Goal: Information Seeking & Learning: Learn about a topic

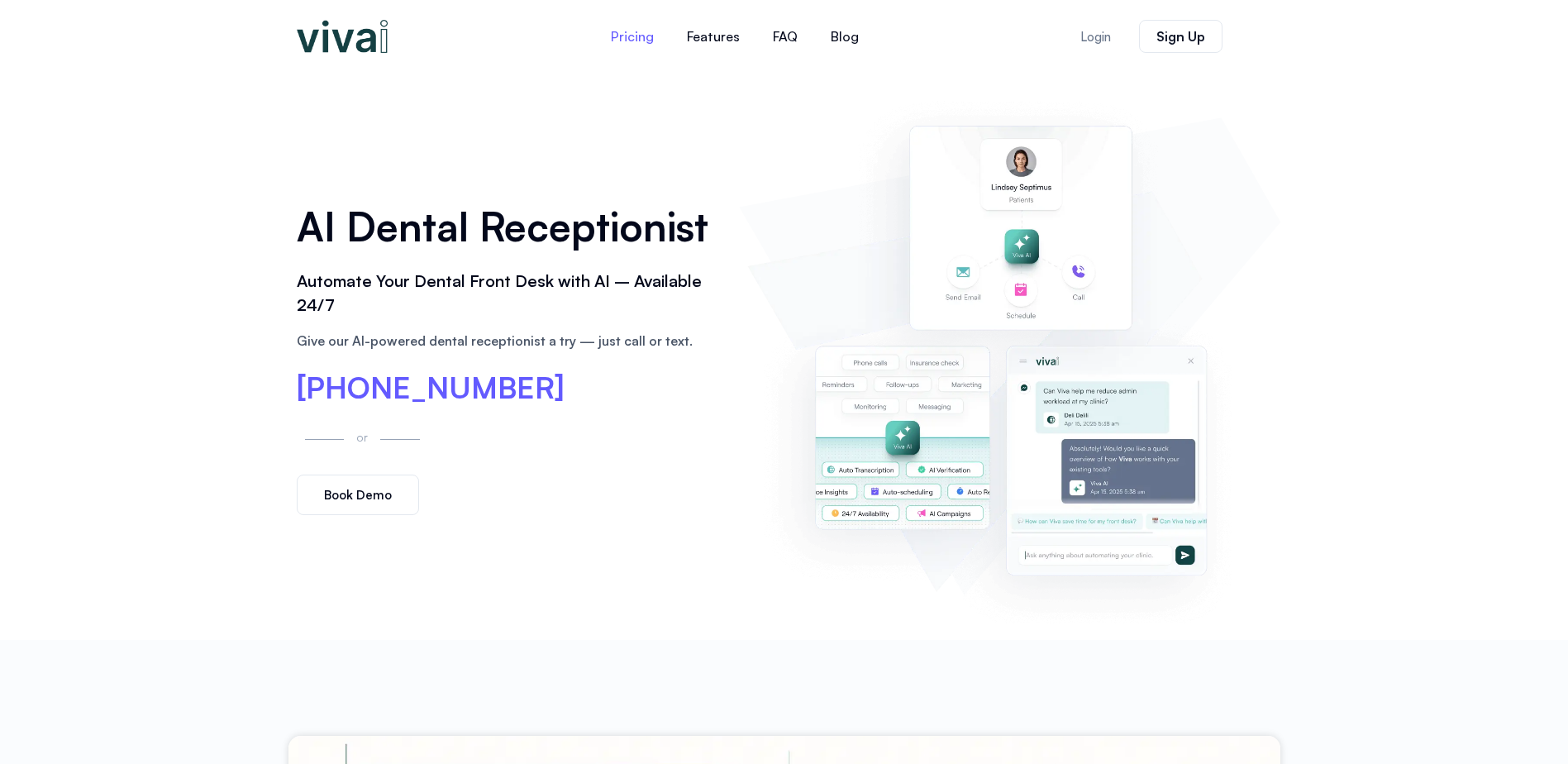
click at [639, 40] on link "Pricing" at bounding box center [632, 37] width 76 height 40
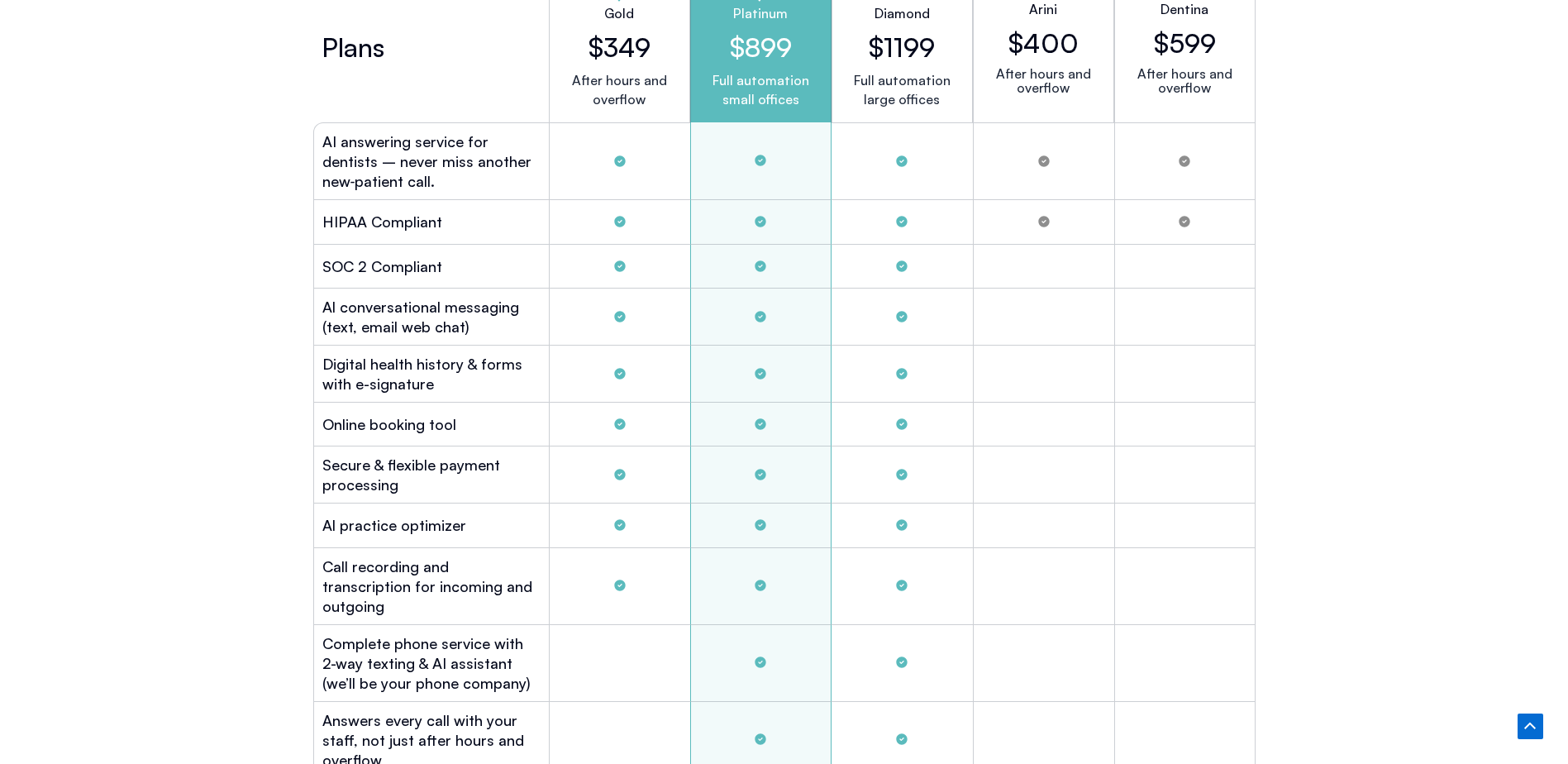
scroll to position [4652, 0]
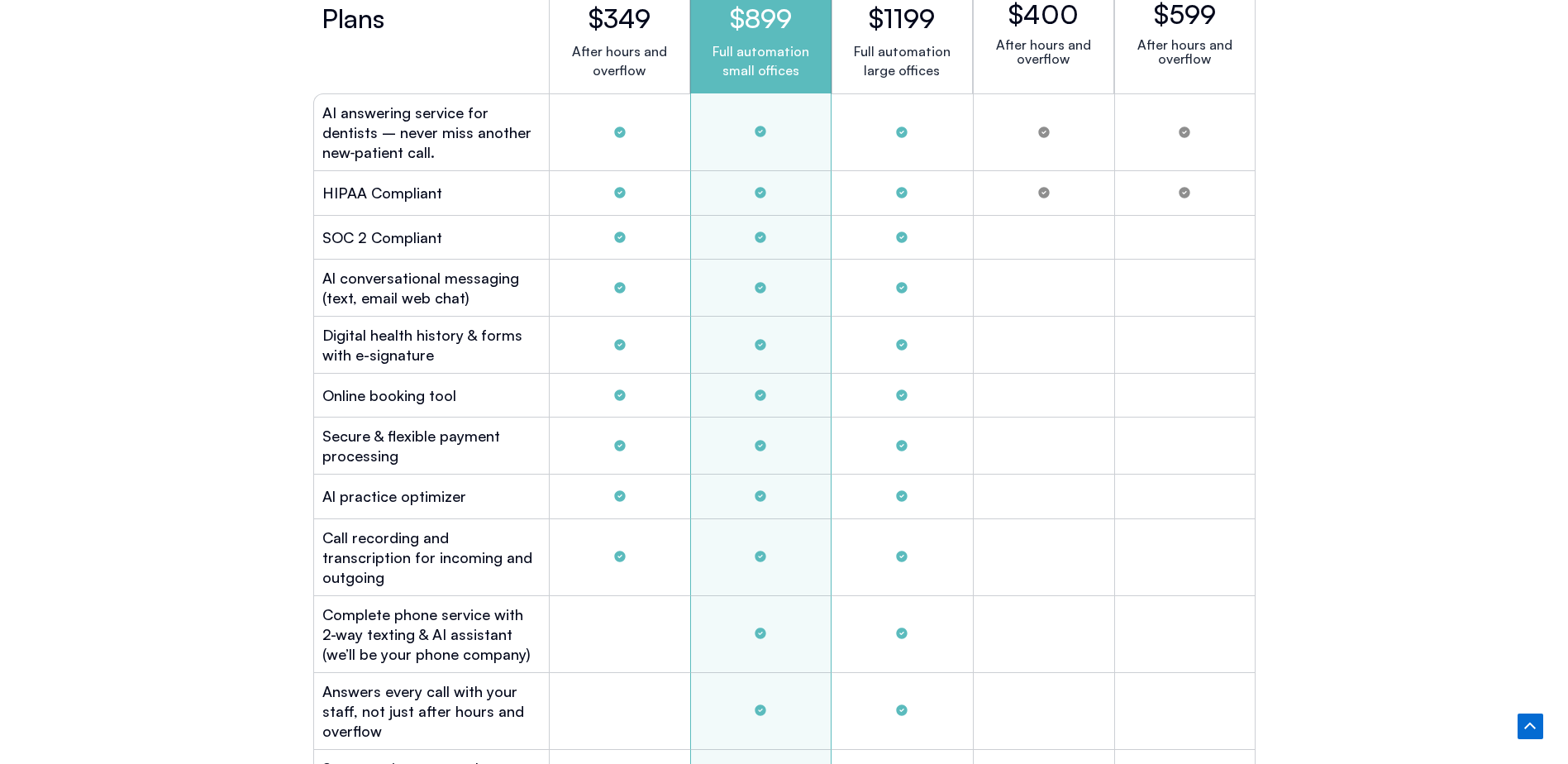
click at [125, 336] on div "PRICING No Contracts ― Start with Confidence We’re so sure you’ll love Viva Al …" at bounding box center [784, 744] width 1568 height 2472
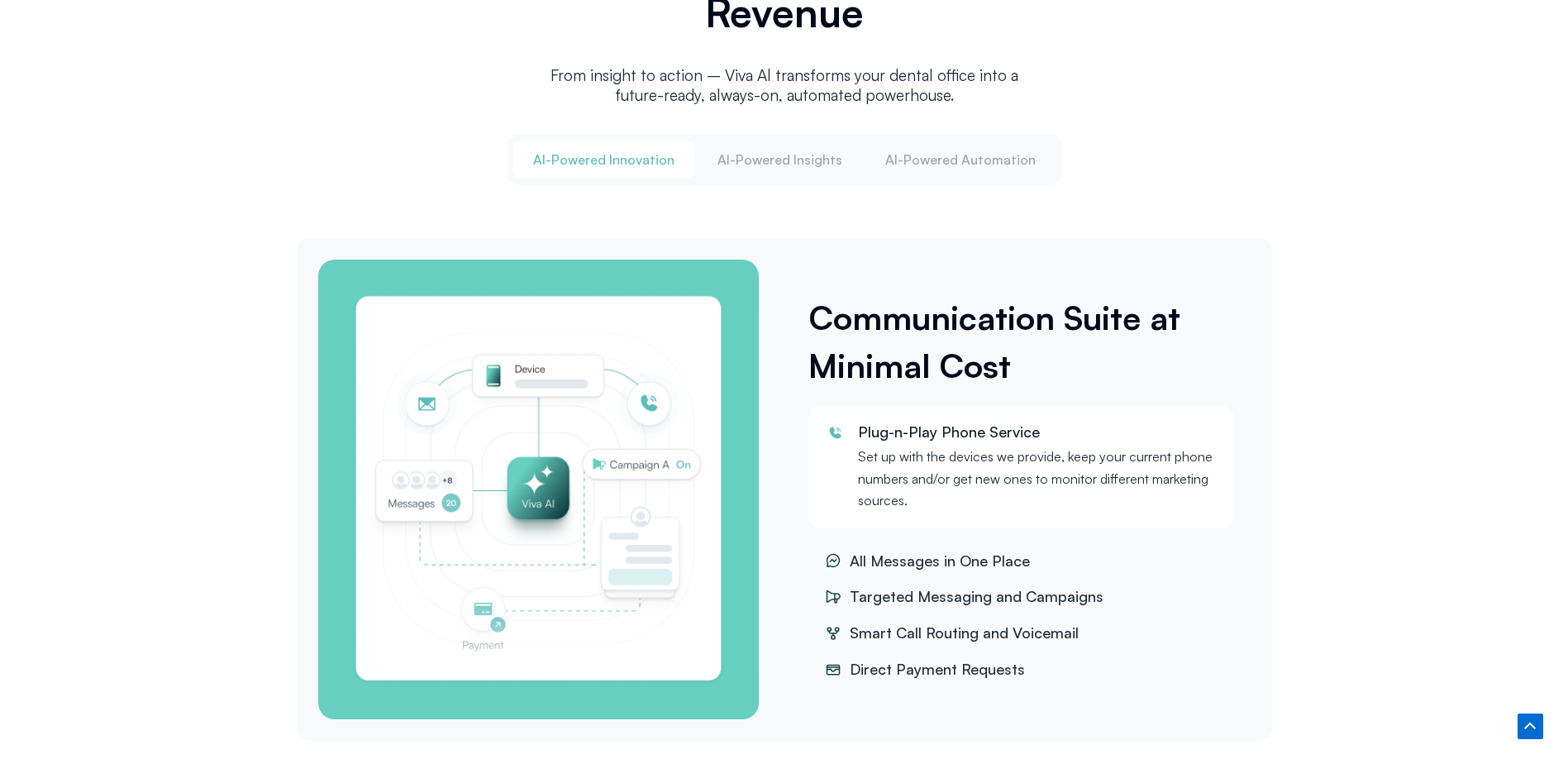
scroll to position [2088, 0]
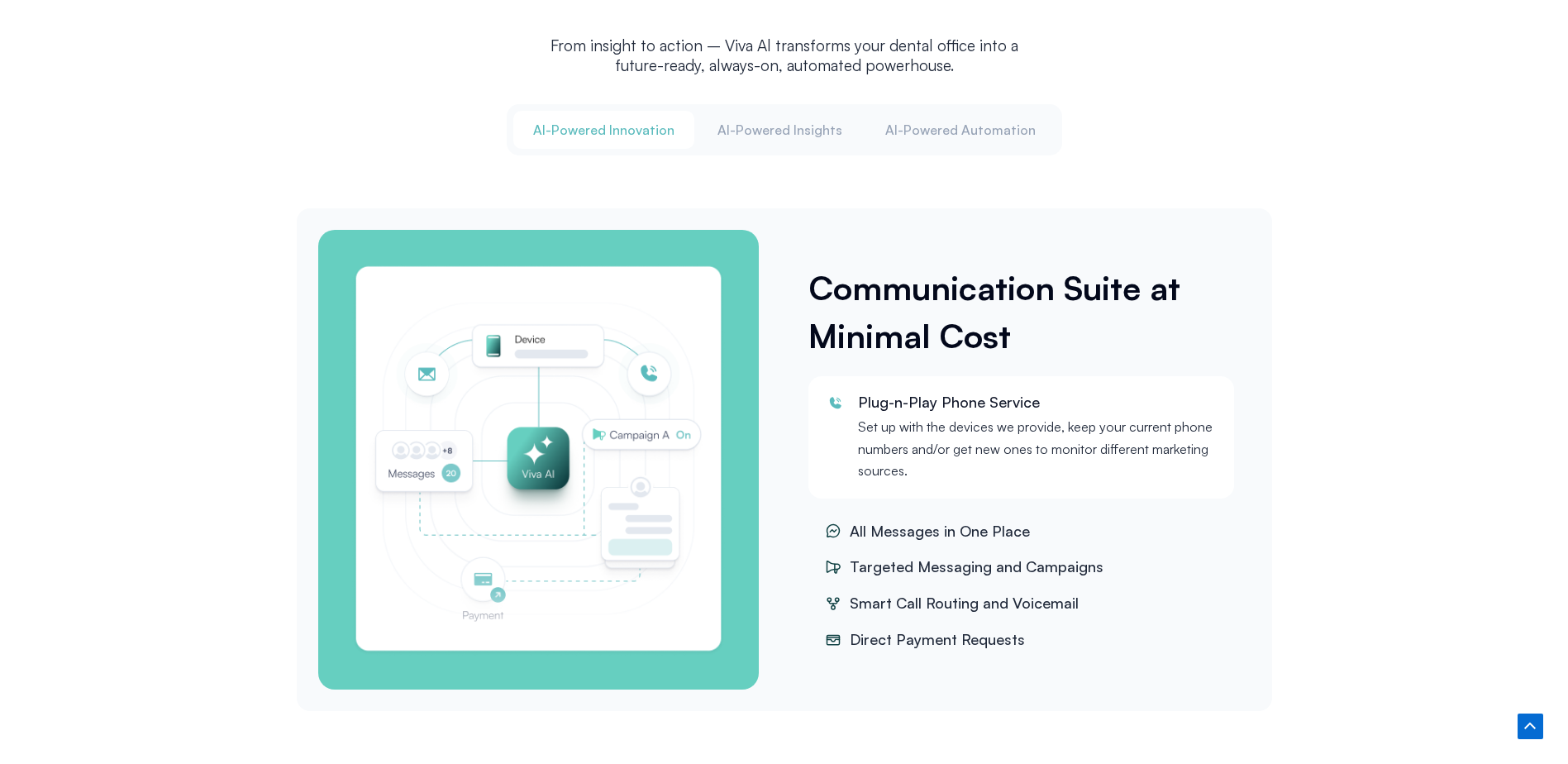
click at [896, 524] on span "All Messages in One Place" at bounding box center [938, 532] width 184 height 24
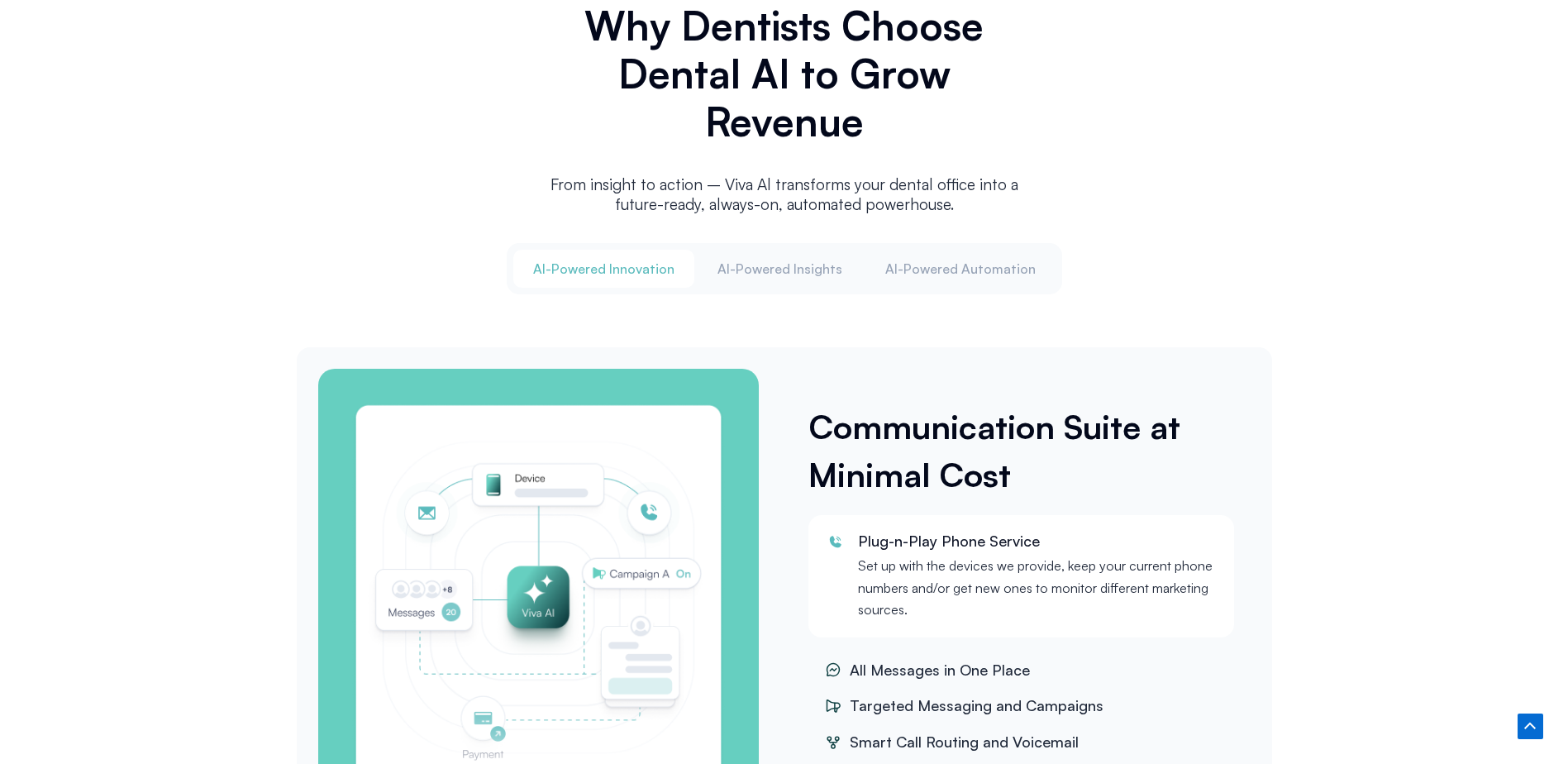
scroll to position [1922, 0]
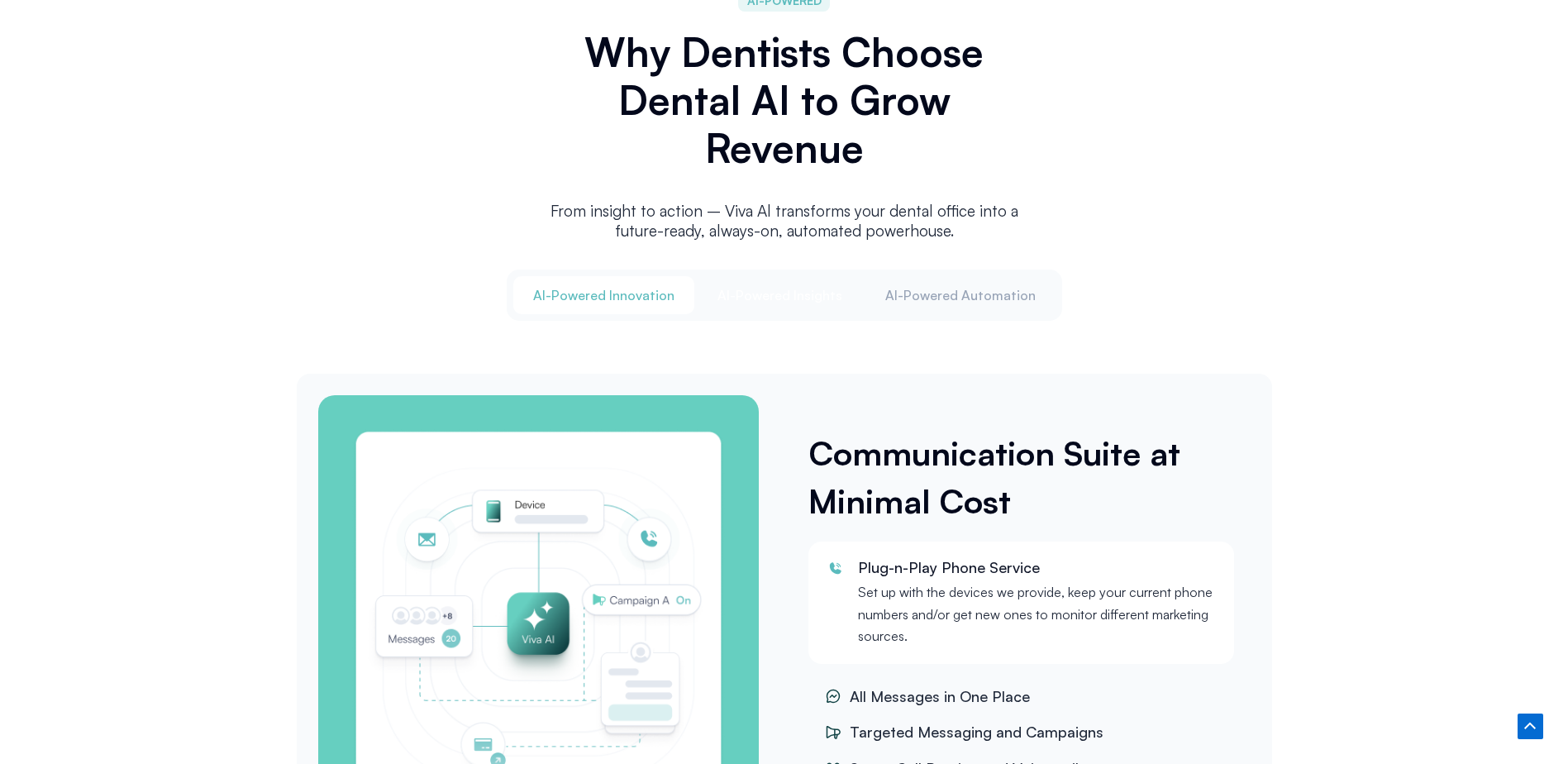
click at [796, 286] on span "Al-Powered Insights" at bounding box center [780, 294] width 125 height 18
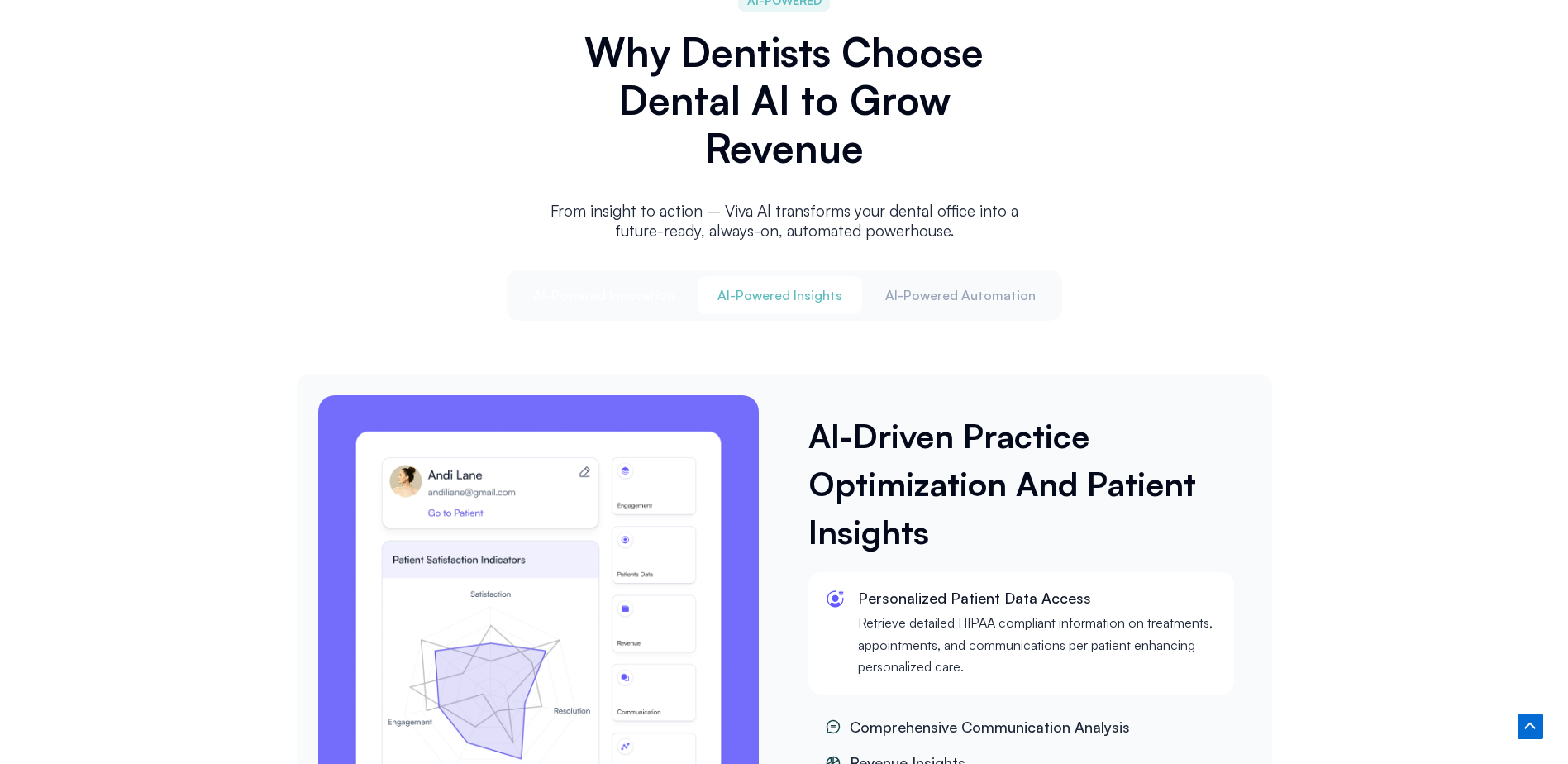
click at [562, 290] on span "Al-Powered Innovation" at bounding box center [604, 294] width 141 height 18
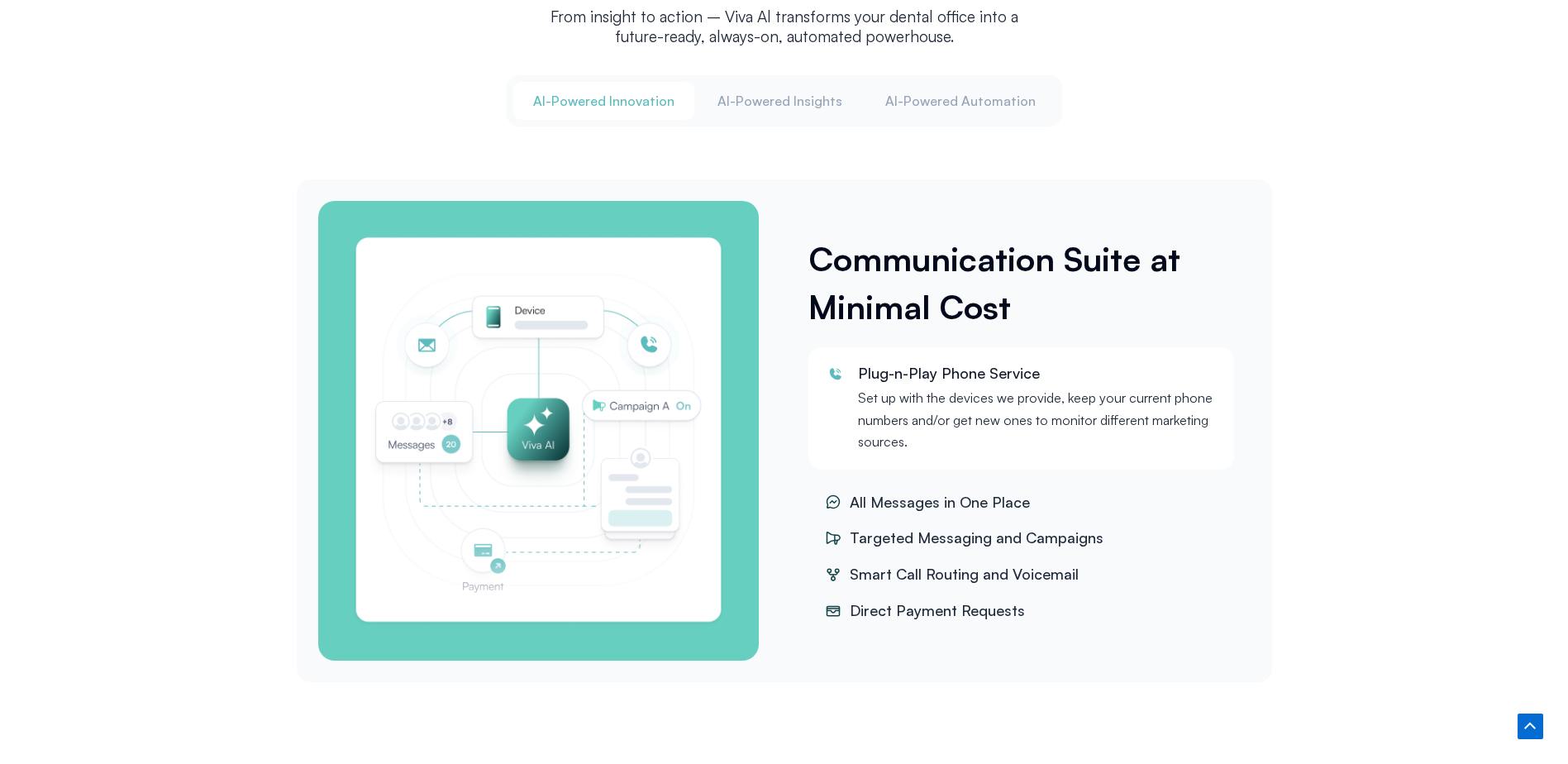
scroll to position [2088, 0]
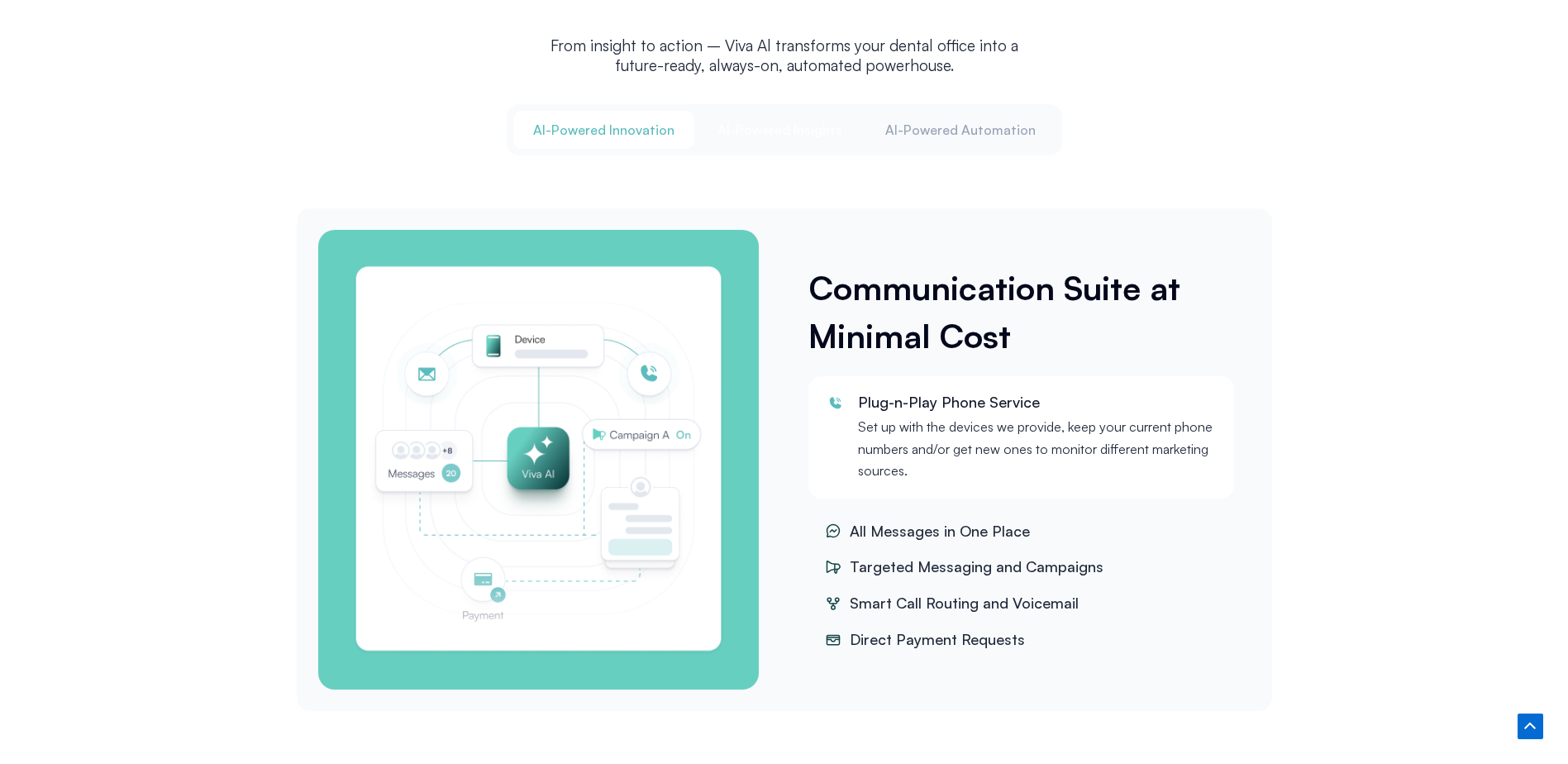
click at [768, 134] on span "Al-Powered Insights" at bounding box center [780, 129] width 125 height 18
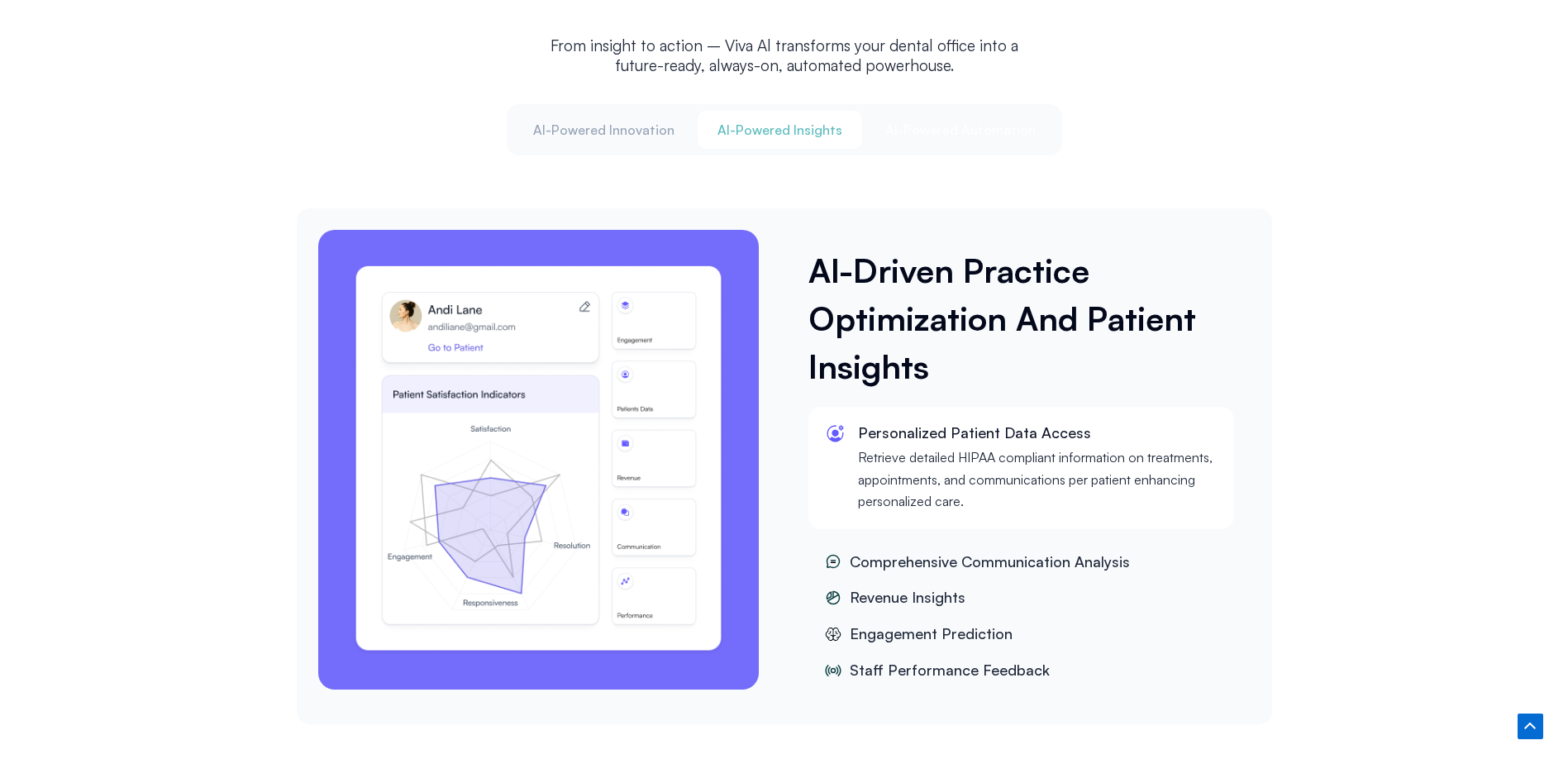
click at [957, 128] on span "Al-Powered Automation" at bounding box center [960, 129] width 150 height 18
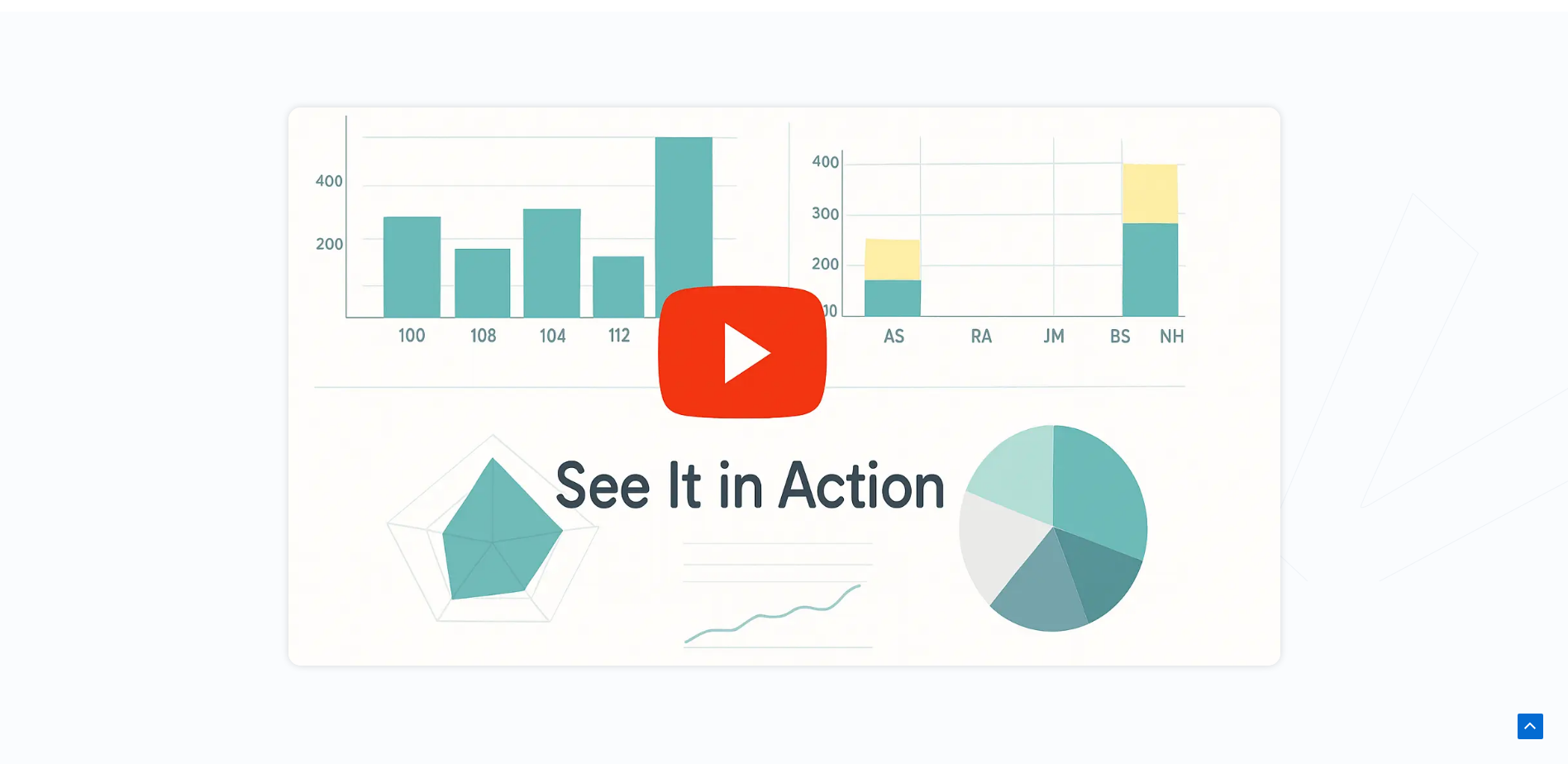
scroll to position [599, 0]
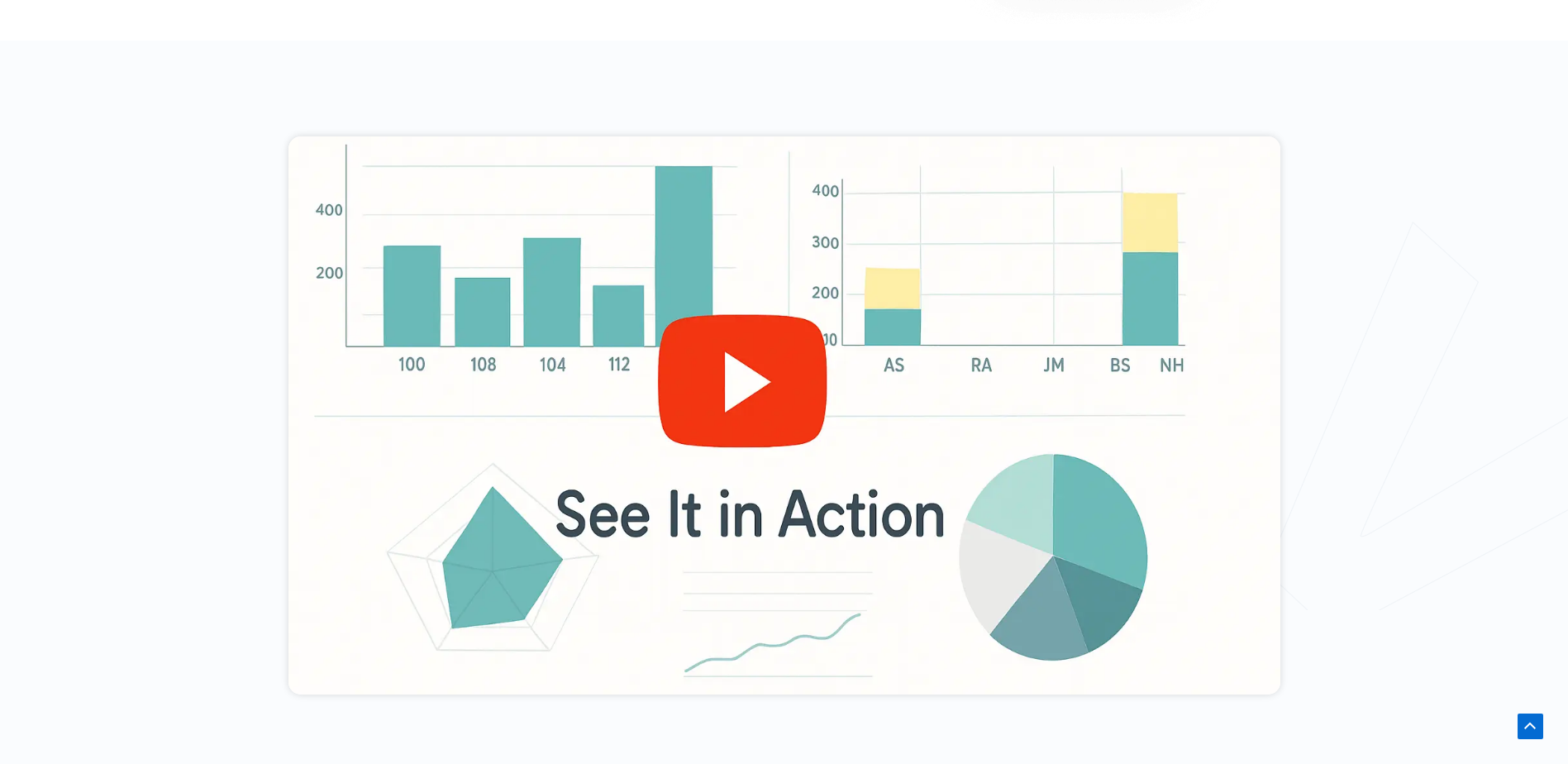
click at [713, 404] on div at bounding box center [784, 415] width 992 height 558
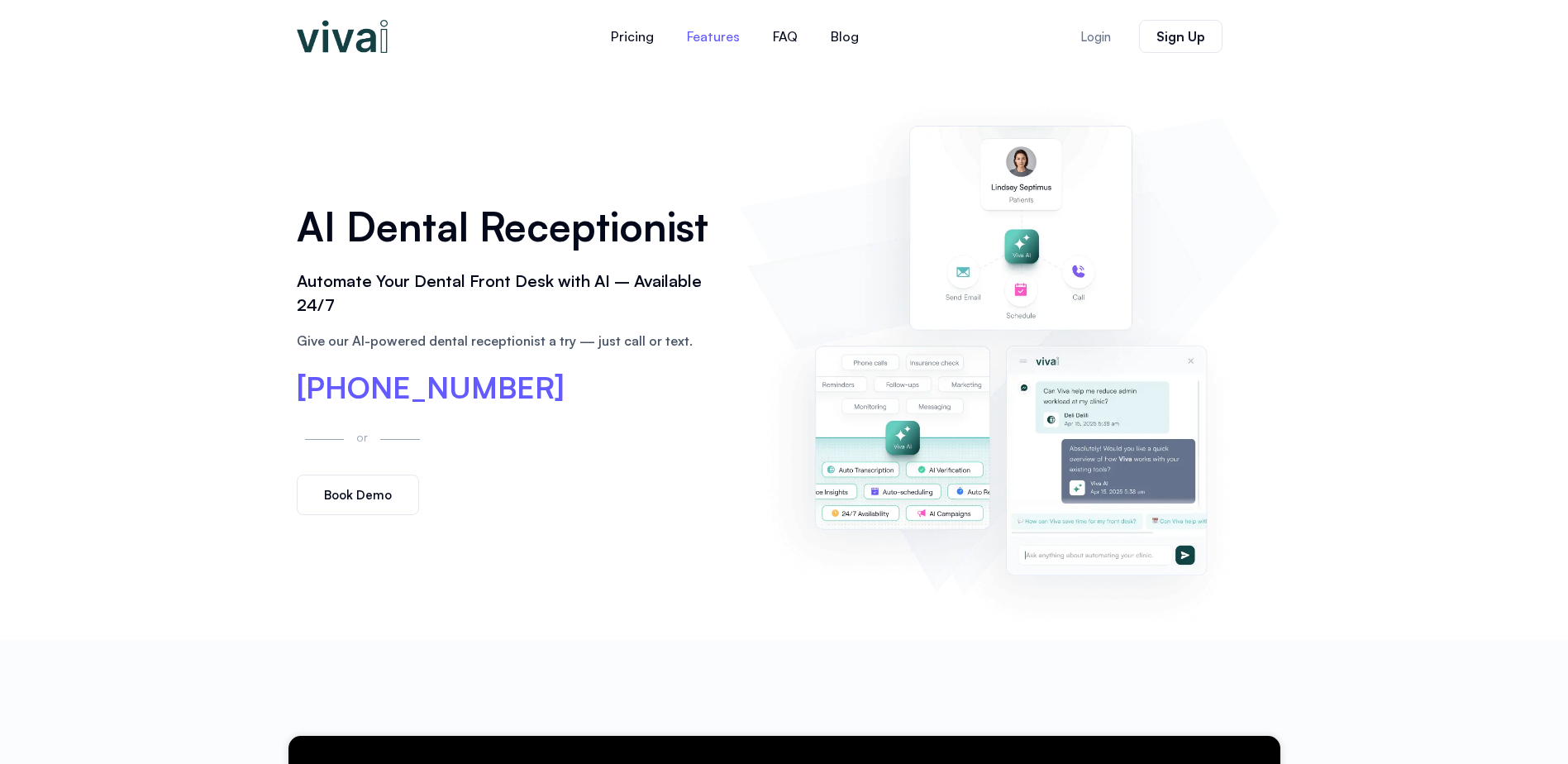
click at [695, 40] on link "Features" at bounding box center [713, 37] width 86 height 40
click at [795, 40] on link "FAQ" at bounding box center [785, 37] width 58 height 40
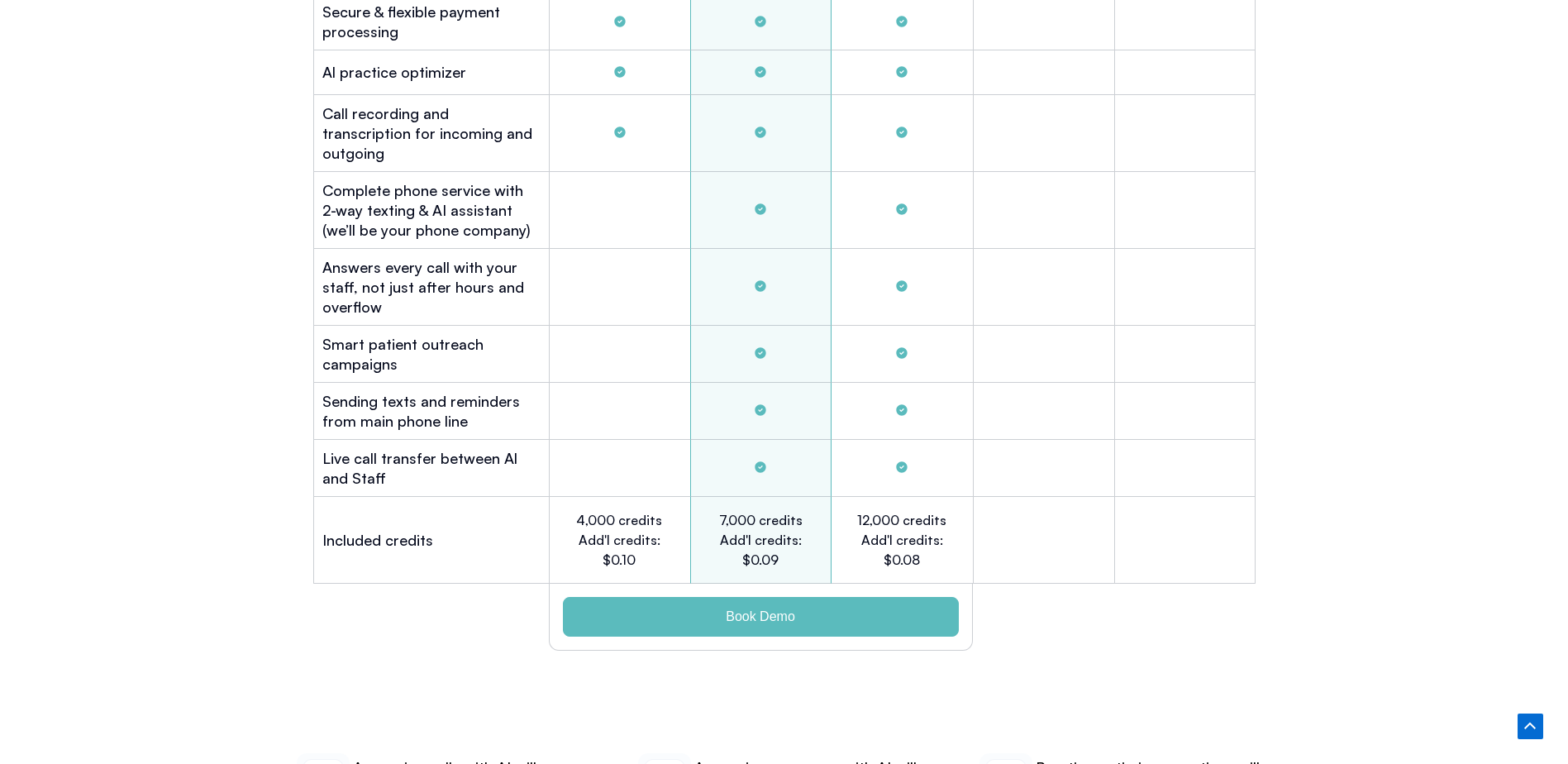
scroll to position [6608, 0]
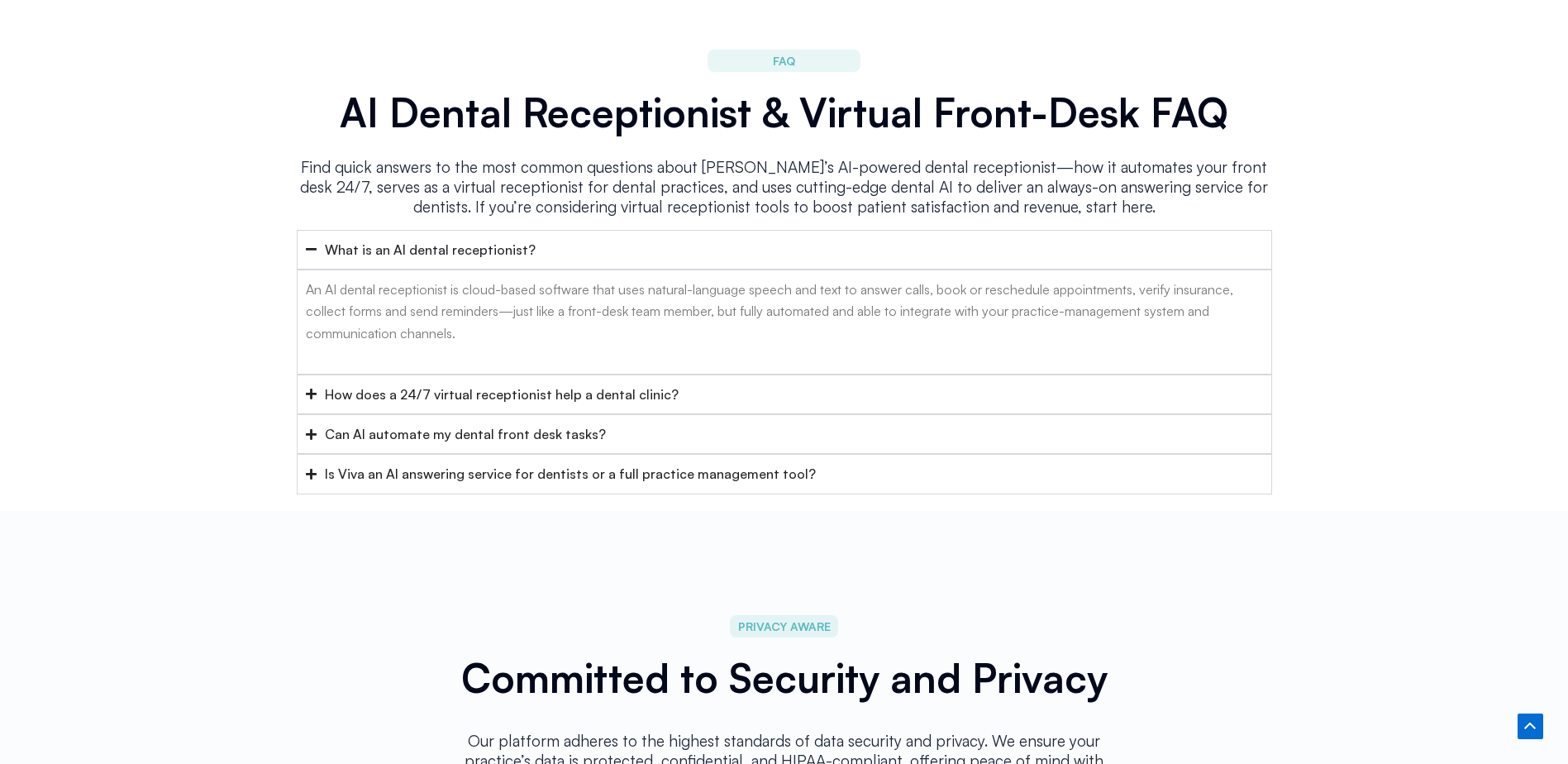
click at [306, 428] on icon "Accordion. Open links with Enter or Space, close with Escape, and navigate with…" at bounding box center [310, 434] width 10 height 12
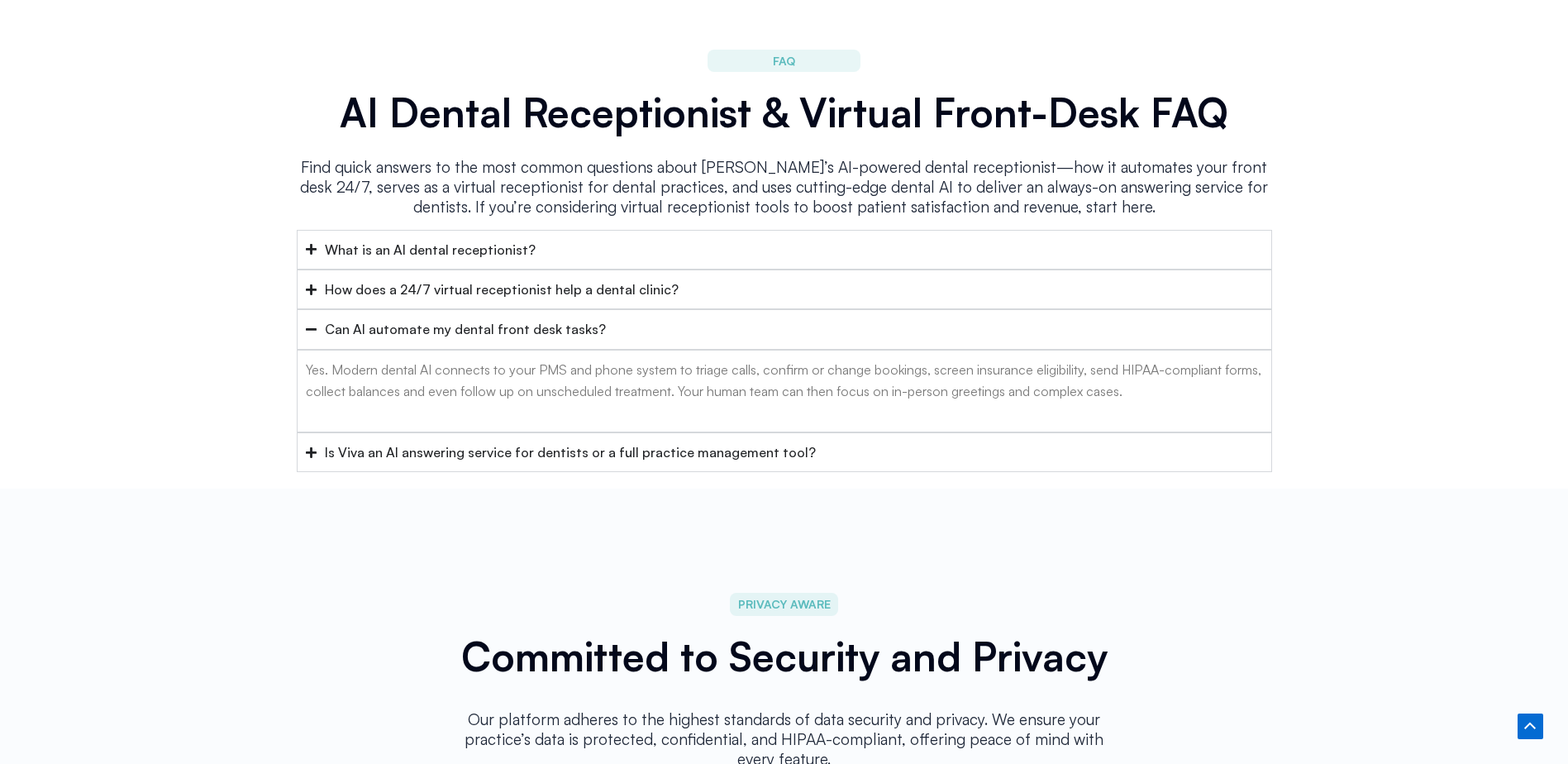
click at [310, 447] on icon "Accordion. Open links with Enter or Space, close with Escape, and navigate with…" at bounding box center [310, 452] width 10 height 10
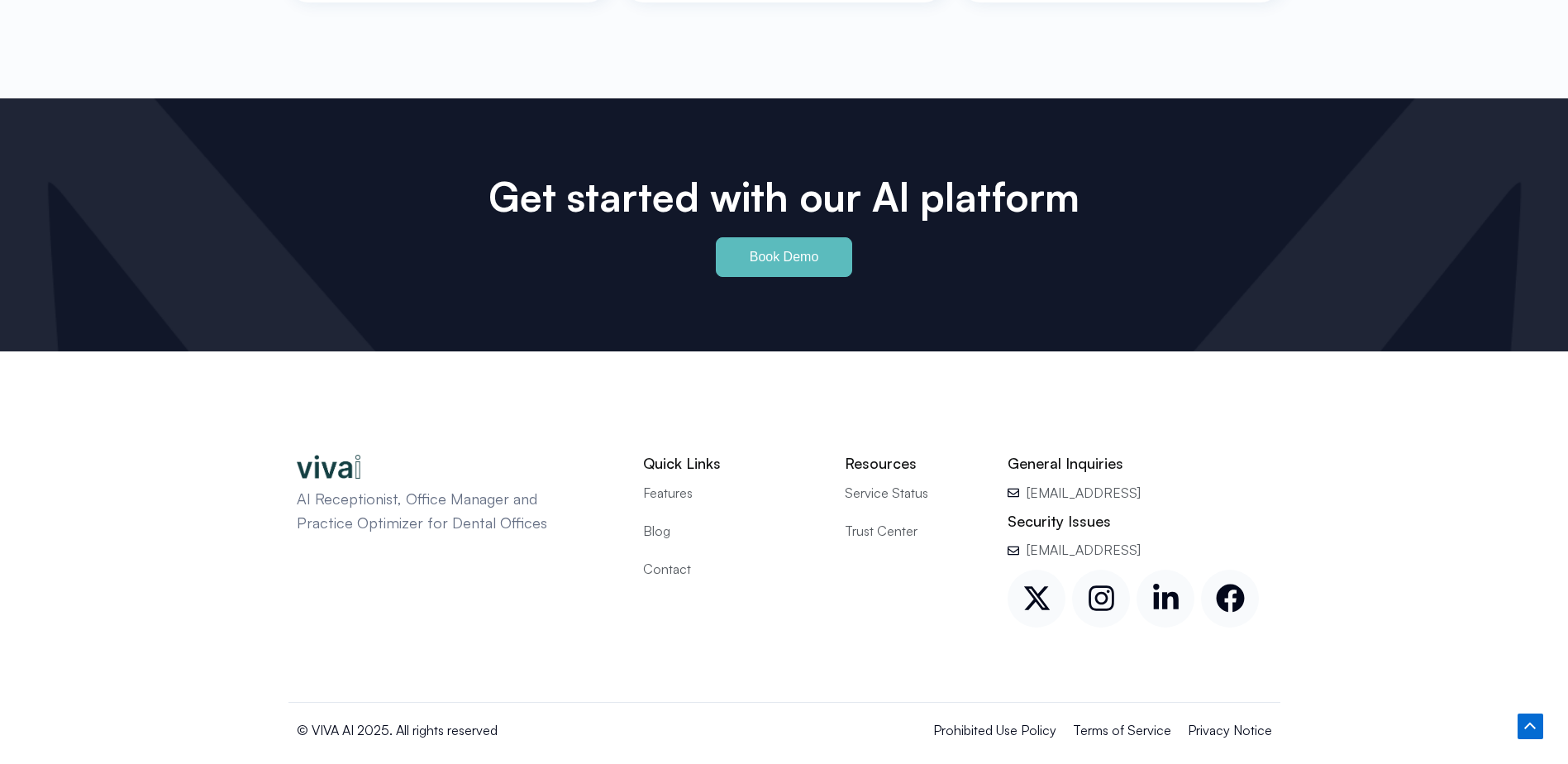
scroll to position [7680, 0]
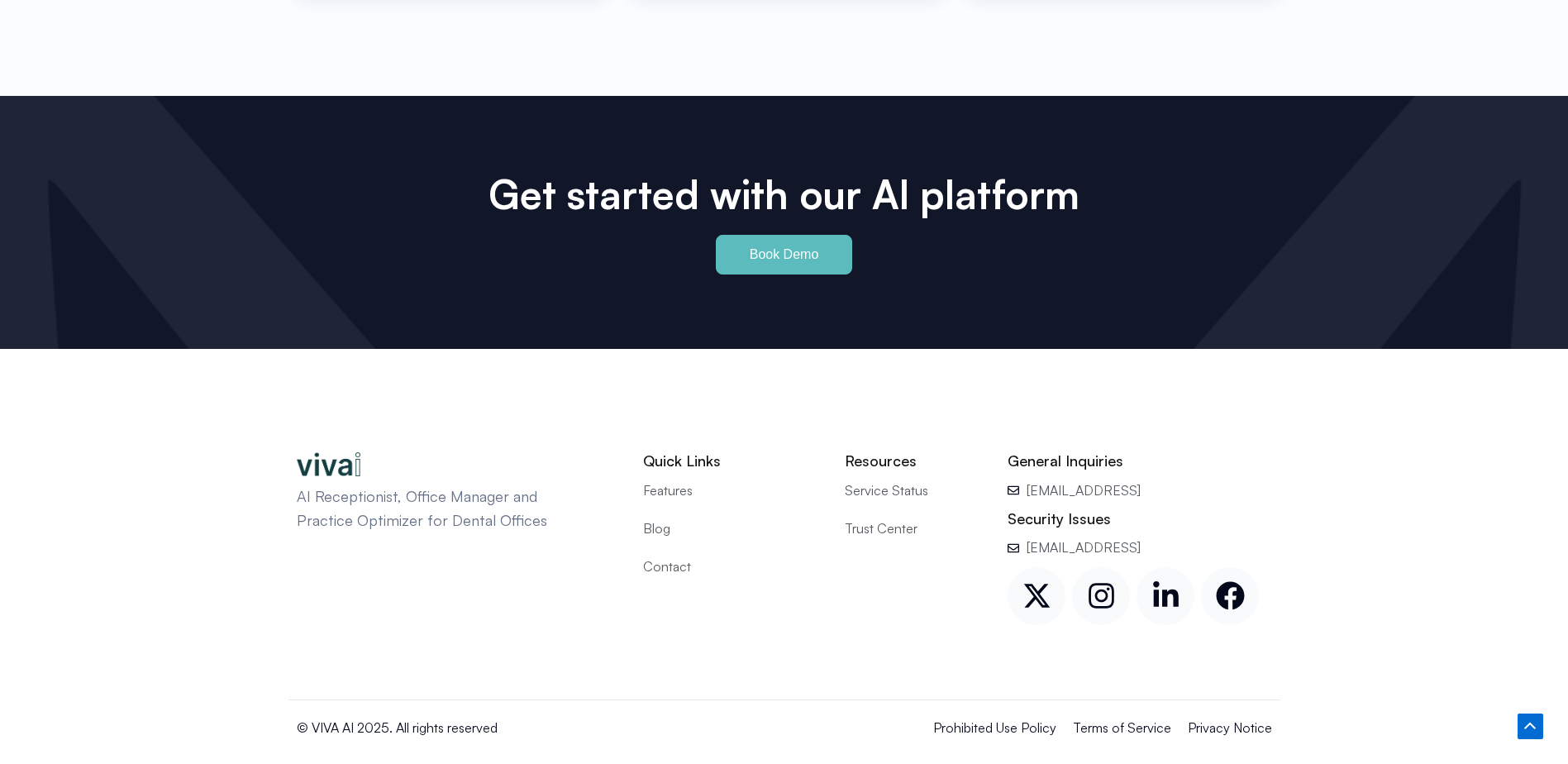
click at [878, 517] on span "Trust Center" at bounding box center [880, 528] width 72 height 22
